Goal: Task Accomplishment & Management: Use online tool/utility

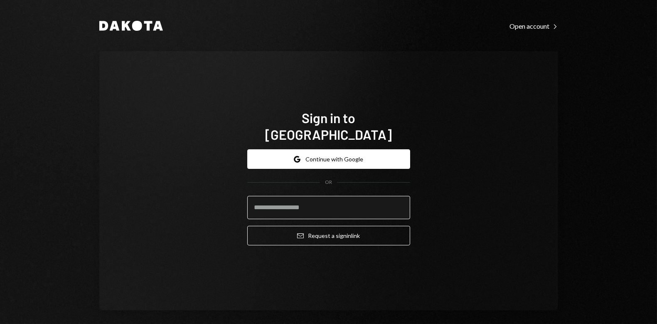
click at [267, 204] on input "email" at bounding box center [328, 207] width 163 height 23
type input "**********"
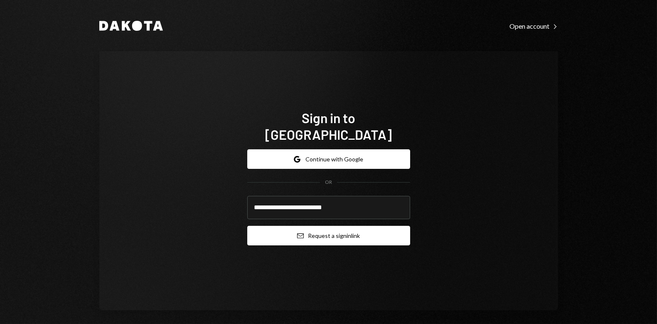
click at [313, 226] on button "Email Request a sign in link" at bounding box center [328, 236] width 163 height 20
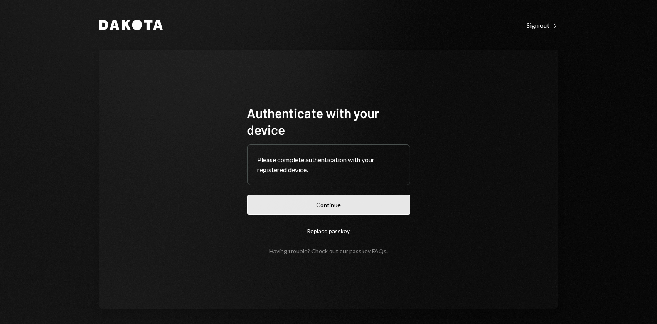
click at [330, 202] on button "Continue" at bounding box center [328, 205] width 163 height 20
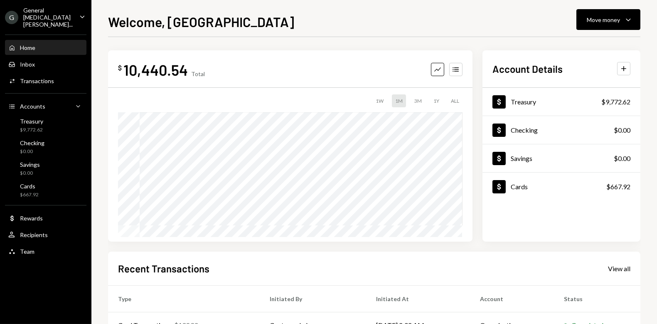
click at [622, 36] on div "Welcome, Jordan Move money Caret Down $ 10,440.54 Total Graph Accounts 1W 1M 3M…" at bounding box center [374, 168] width 533 height 312
click at [623, 21] on div "Move money Caret Down" at bounding box center [608, 20] width 43 height 10
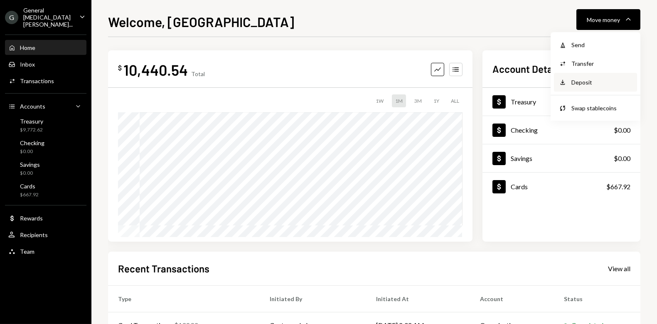
click at [590, 81] on div "Deposit" at bounding box center [602, 82] width 61 height 9
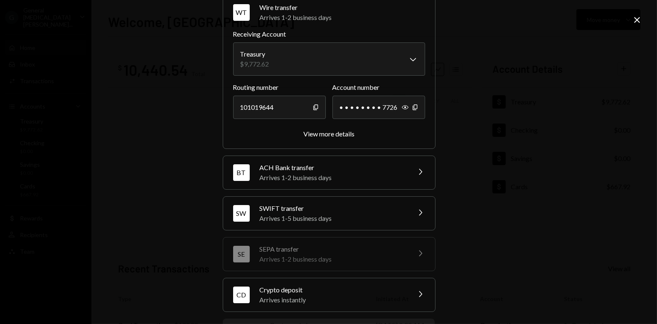
scroll to position [79, 0]
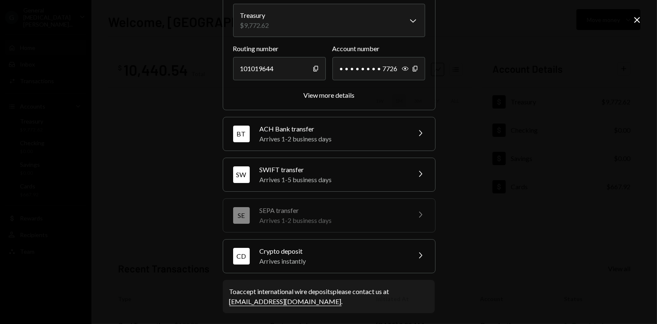
click at [309, 252] on div "Crypto deposit" at bounding box center [332, 251] width 145 height 10
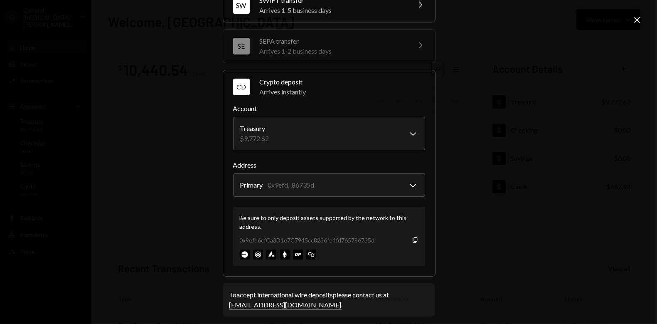
scroll to position [132, 0]
